Goal: Transaction & Acquisition: Purchase product/service

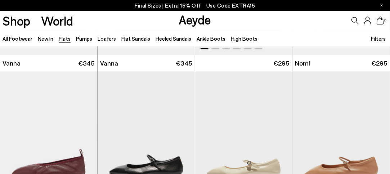
scroll to position [288, 0]
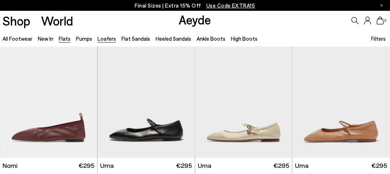
click at [104, 38] on link "Loafers" at bounding box center [107, 38] width 18 height 6
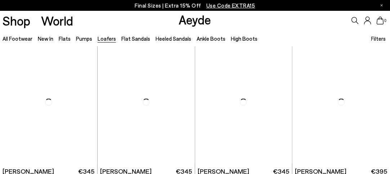
scroll to position [324, 0]
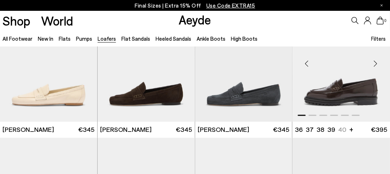
click at [356, 98] on img "1 / 6" at bounding box center [341, 60] width 98 height 122
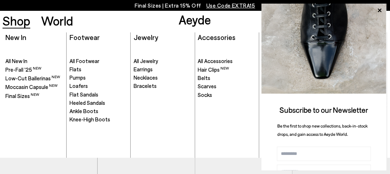
scroll to position [13, 0]
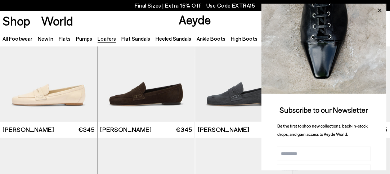
click at [378, 7] on icon at bounding box center [379, 10] width 9 height 9
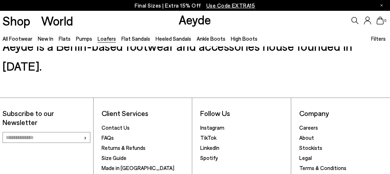
scroll to position [1152, 0]
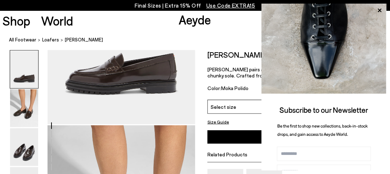
scroll to position [144, 0]
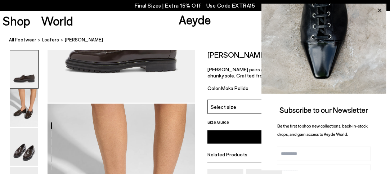
click at [379, 10] on icon at bounding box center [379, 10] width 9 height 9
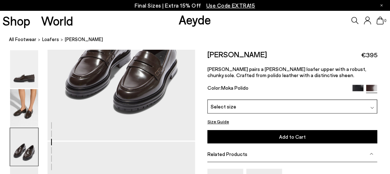
scroll to position [468, 0]
